Goal: Task Accomplishment & Management: Use online tool/utility

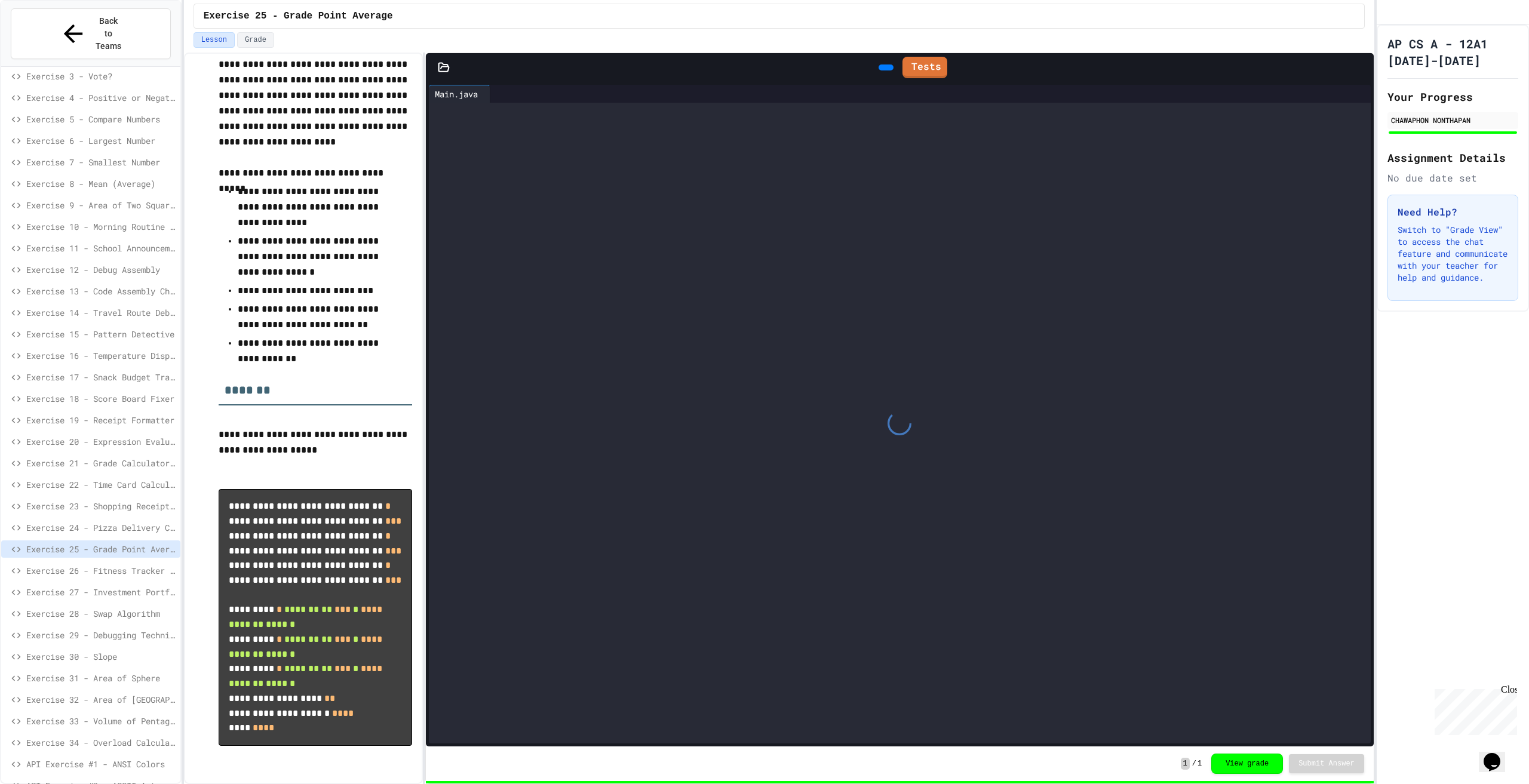
scroll to position [188, 0]
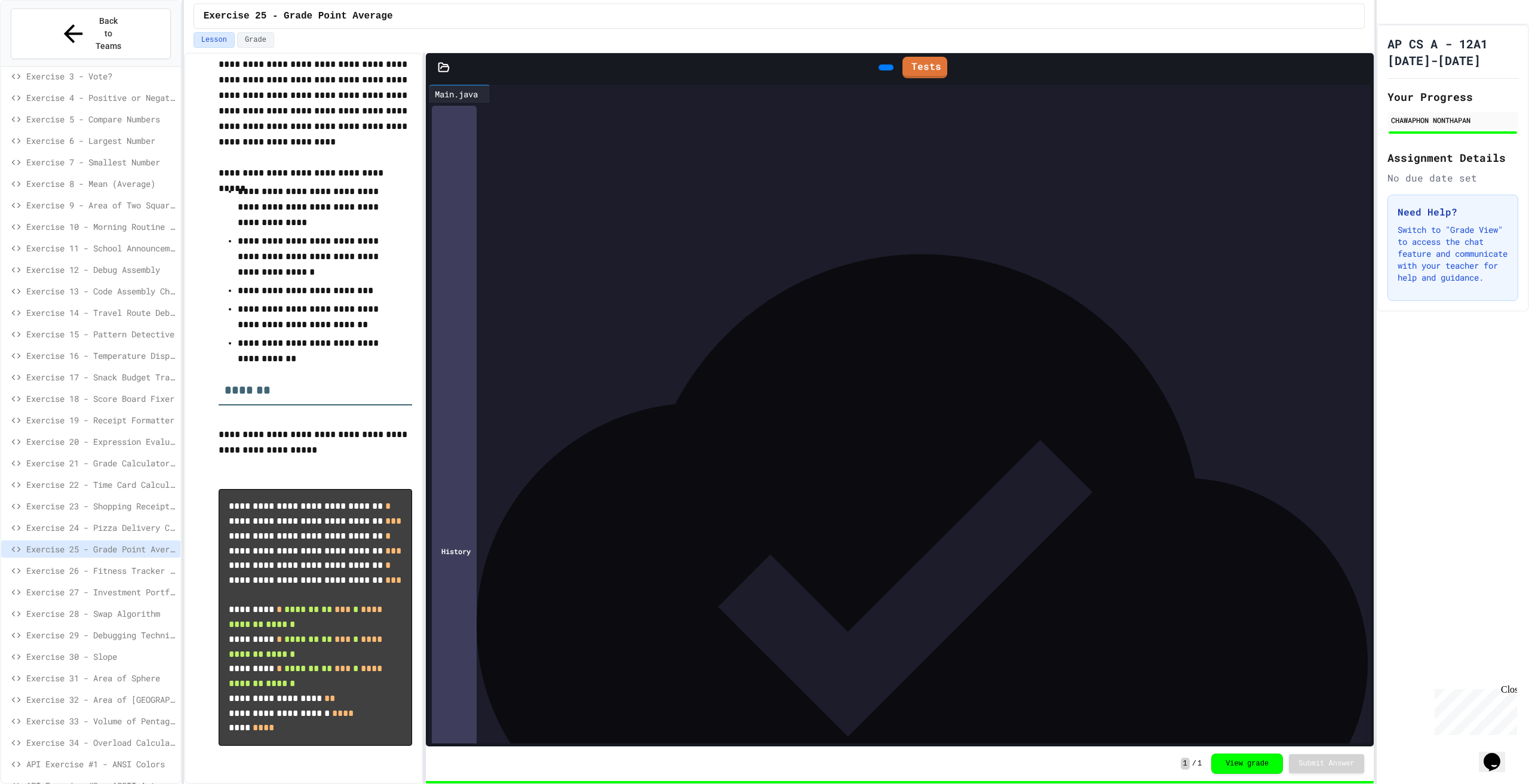
click at [121, 779] on span "API Exercise #2 - ASCII Art" at bounding box center [101, 785] width 149 height 12
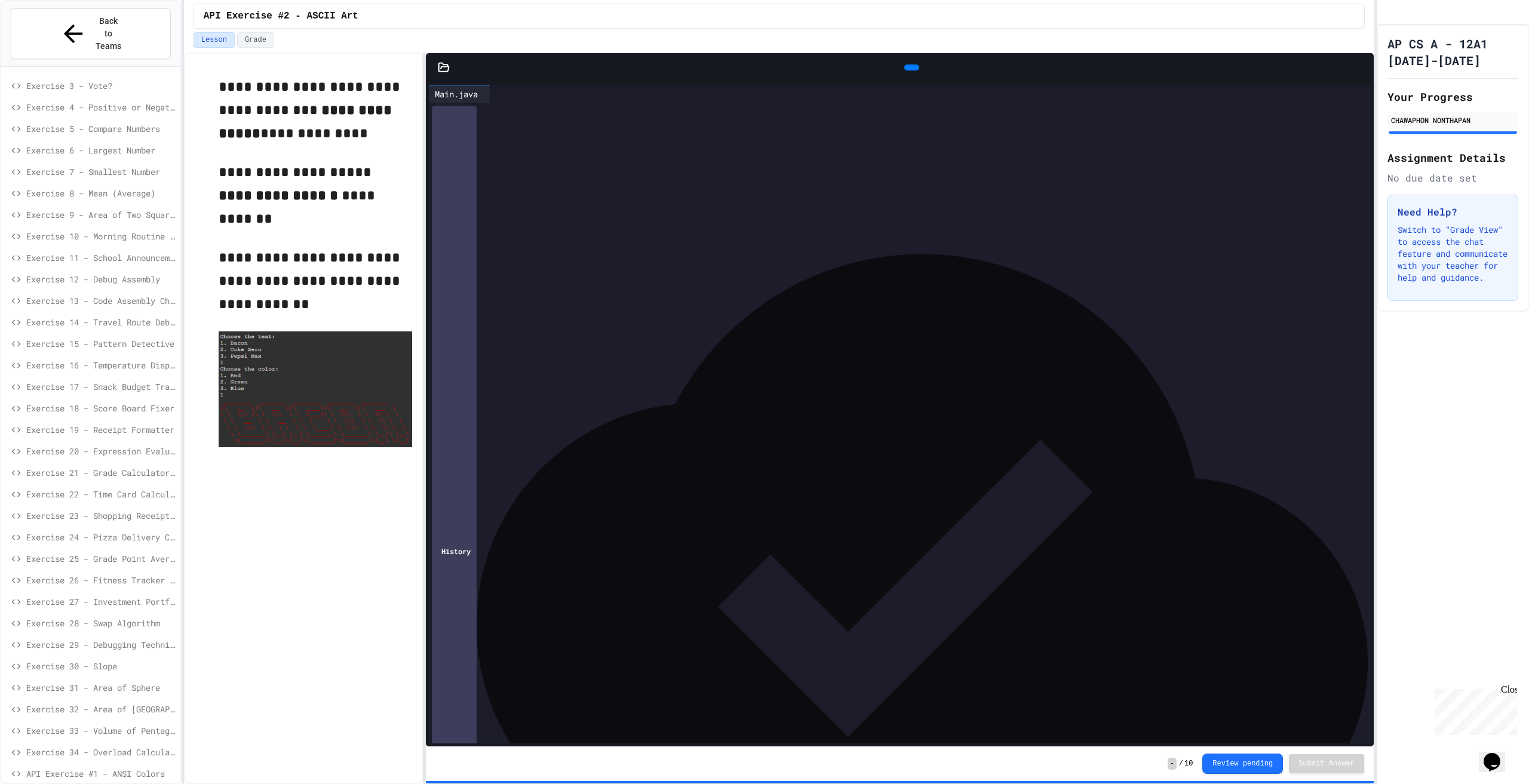
click at [1107, 352] on div "**** *** *" at bounding box center [897, 352] width 896 height 12
drag, startPoint x: 1016, startPoint y: 433, endPoint x: 1148, endPoint y: 532, distance: 165.0
